Goal: Find specific page/section: Find specific page/section

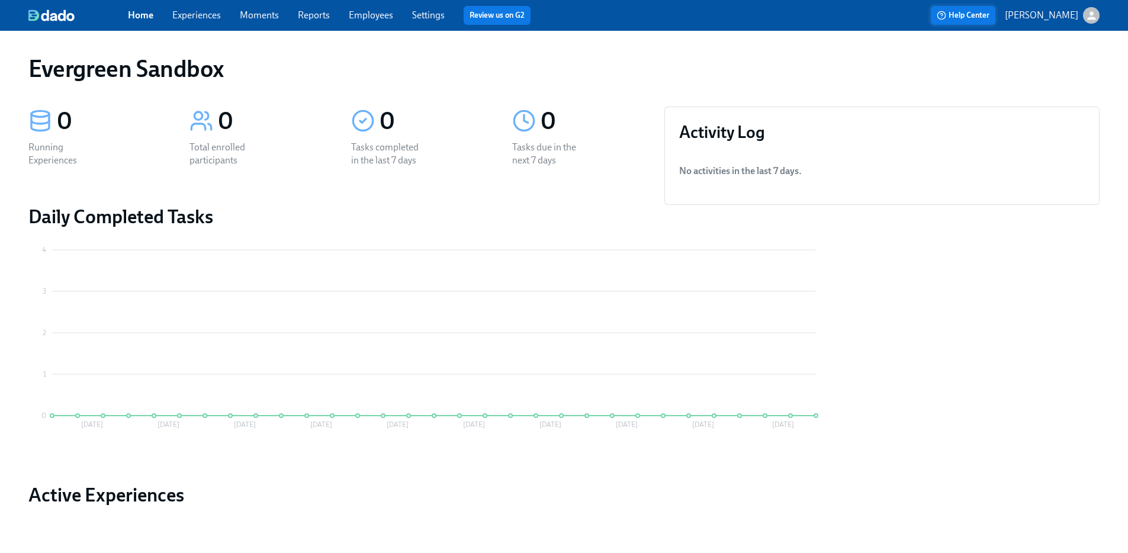
click at [989, 19] on span "Help Center" at bounding box center [963, 15] width 53 height 12
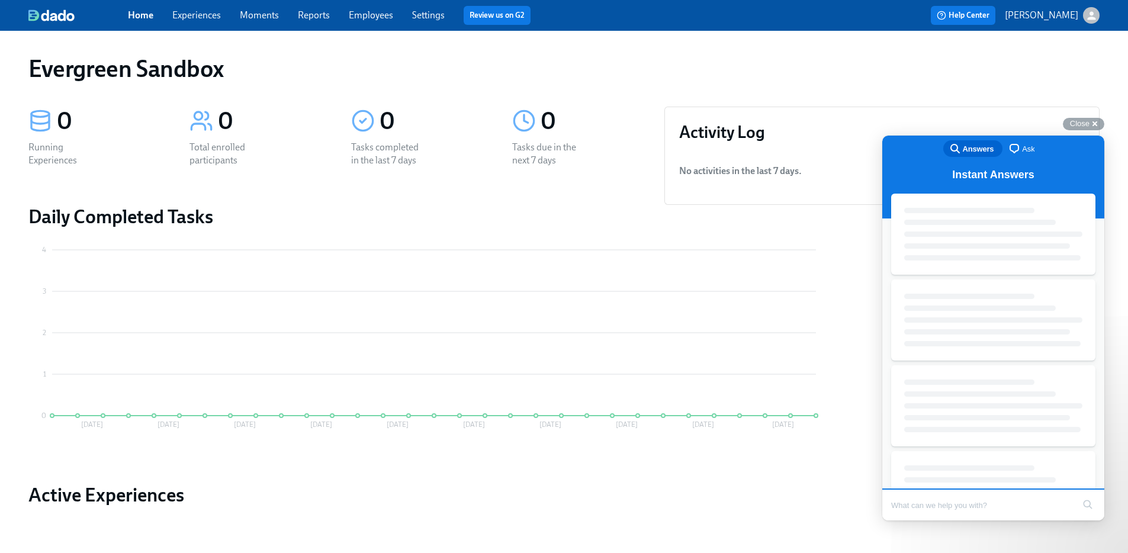
click at [1051, 12] on p "[PERSON_NAME]" at bounding box center [1041, 15] width 73 height 13
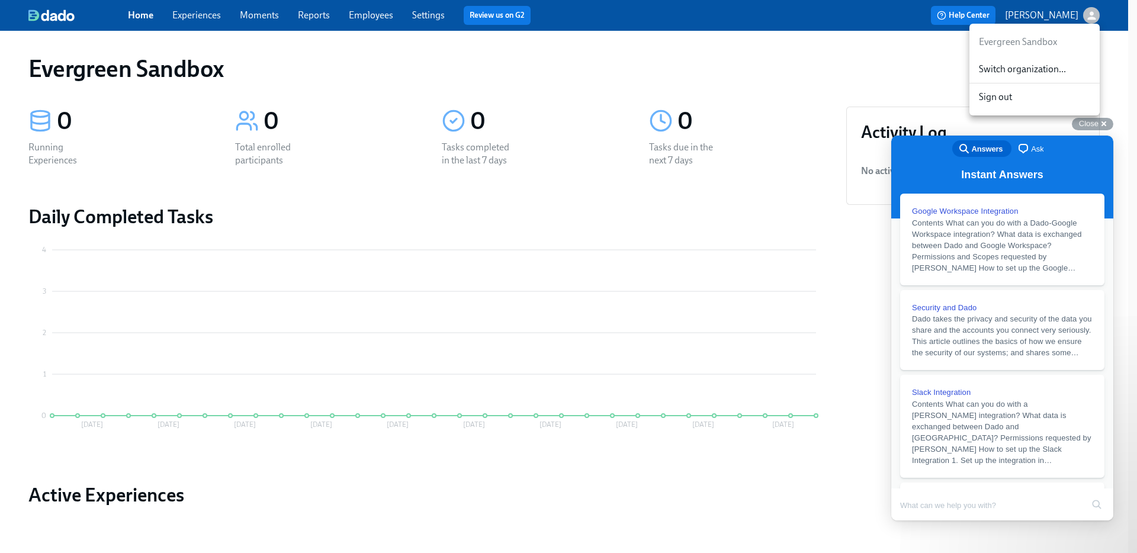
click at [1043, 70] on span "Switch organization..." at bounding box center [1034, 69] width 111 height 13
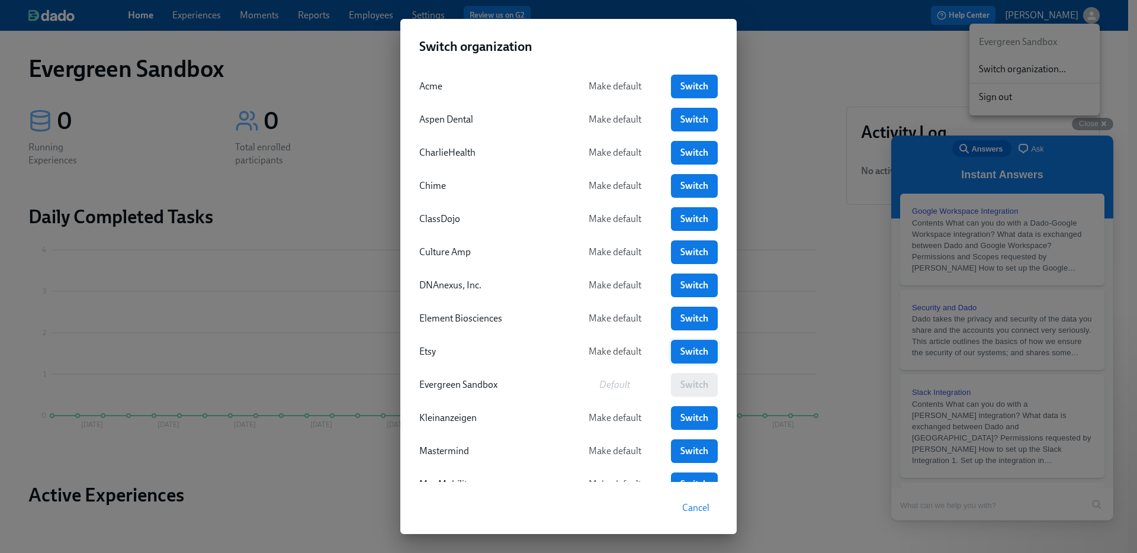
click at [679, 354] on span "Switch" at bounding box center [694, 352] width 30 height 12
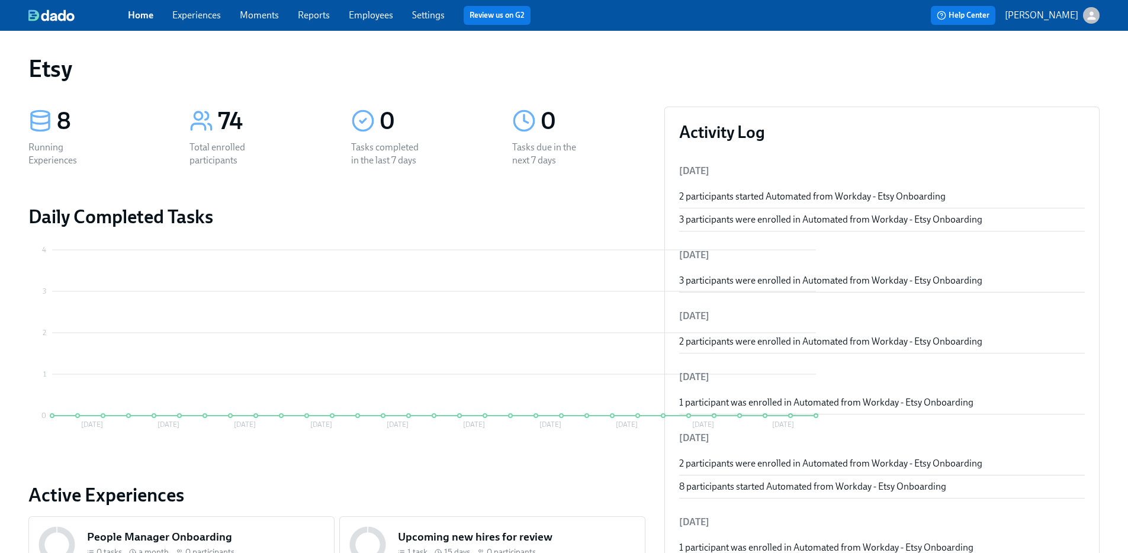
click at [371, 19] on link "Employees" at bounding box center [371, 14] width 44 height 11
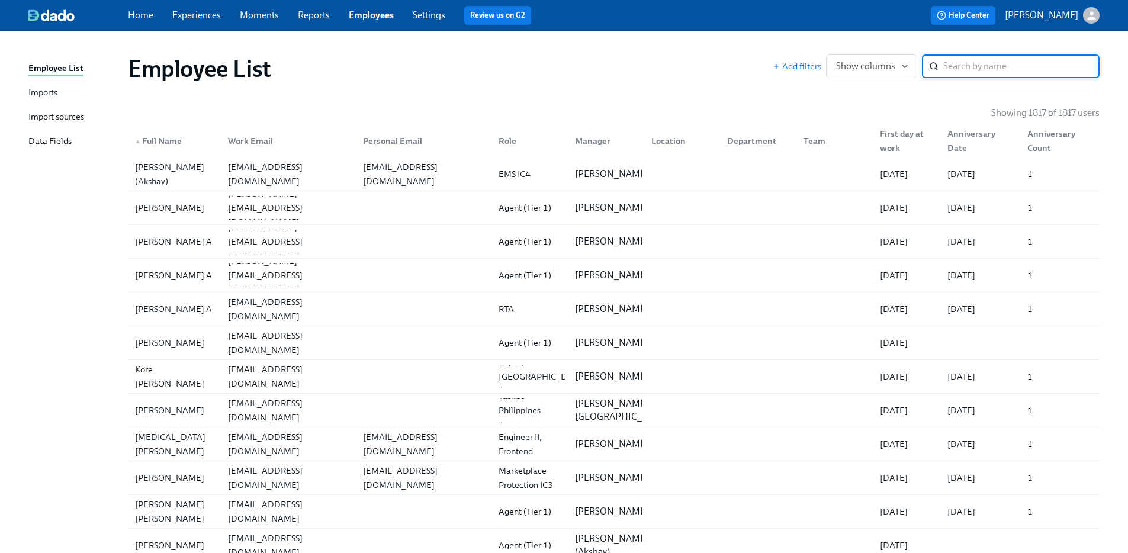
click at [1029, 72] on input "search" at bounding box center [1021, 66] width 156 height 24
type input "[PERSON_NAME]"
